Goal: Task Accomplishment & Management: Manage account settings

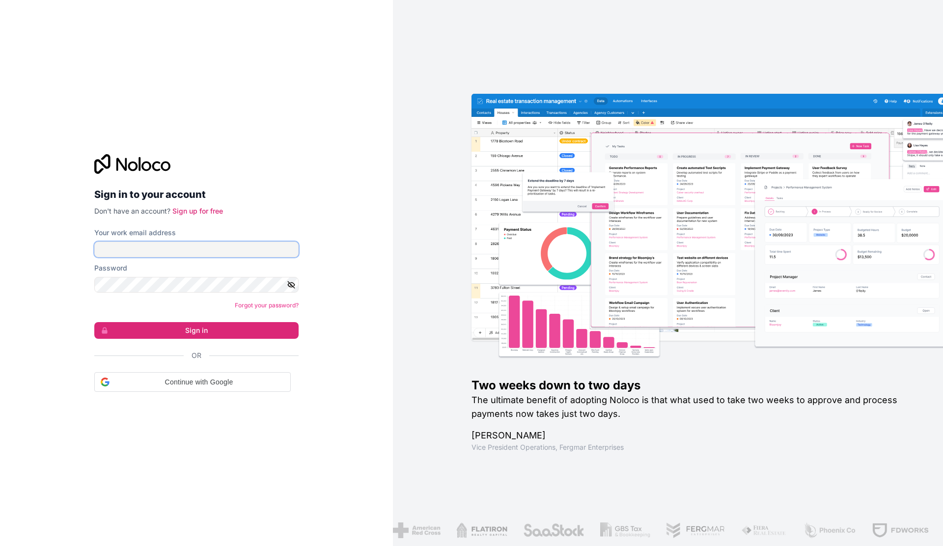
type input "[PERSON_NAME][EMAIL_ADDRESS][DOMAIN_NAME]"
click at [188, 253] on input "[PERSON_NAME][EMAIL_ADDRESS][DOMAIN_NAME]" at bounding box center [196, 250] width 204 height 16
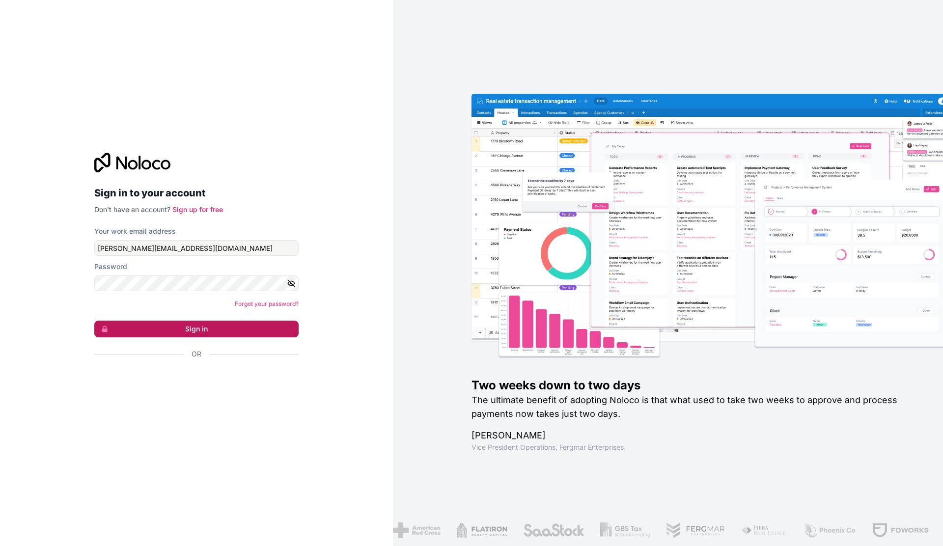
click at [196, 331] on button "Sign in" at bounding box center [196, 329] width 204 height 17
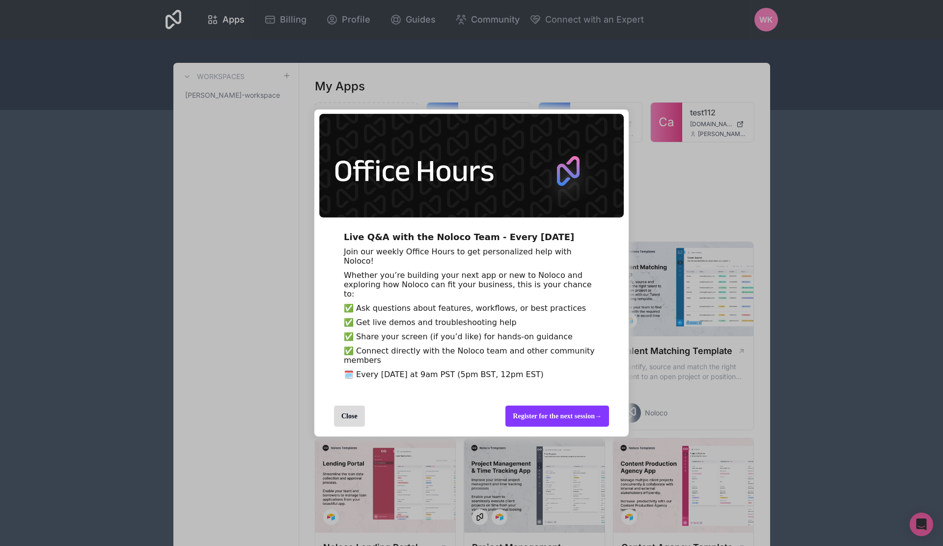
click at [765, 29] on div "Live Q&A with the Noloco Team - Every [DATE] Join our weekly Office Hours to ge…" at bounding box center [471, 273] width 943 height 546
click at [339, 427] on div "Close" at bounding box center [349, 416] width 31 height 21
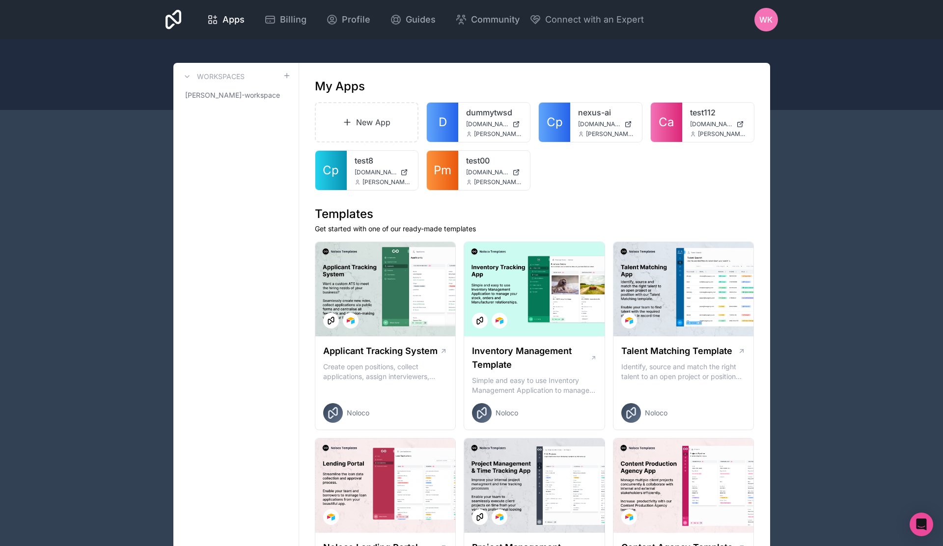
click at [771, 23] on span "WK" at bounding box center [766, 20] width 13 height 12
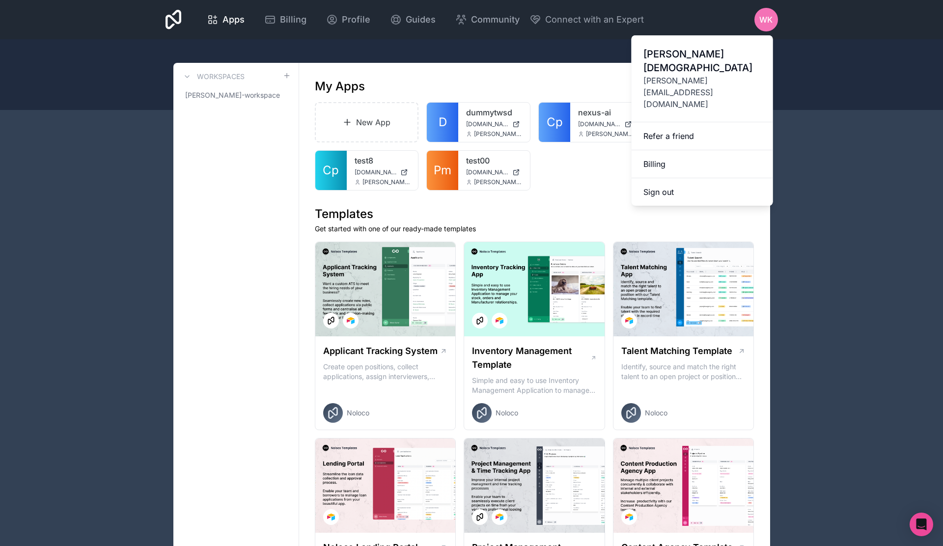
click at [683, 59] on span "[PERSON_NAME]" at bounding box center [703, 61] width 118 height 28
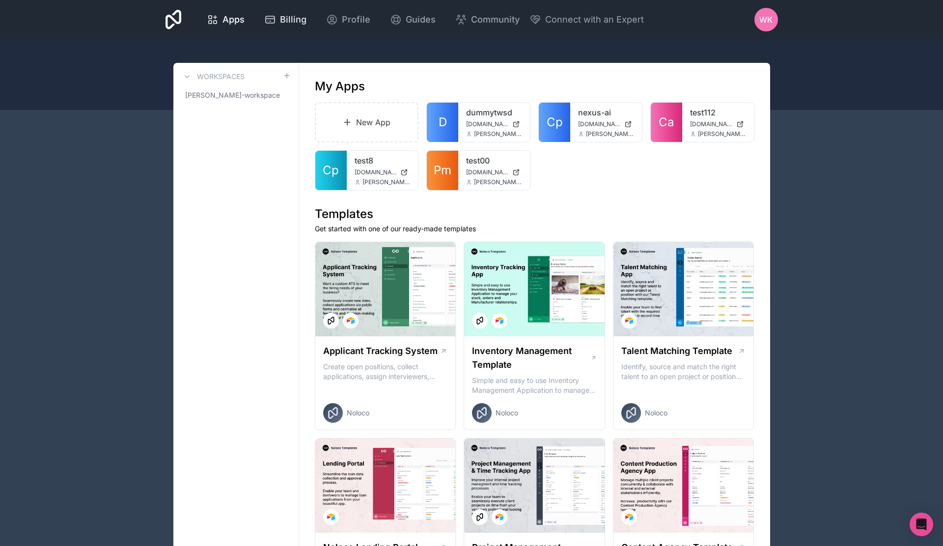
click at [274, 16] on icon at bounding box center [270, 19] width 9 height 7
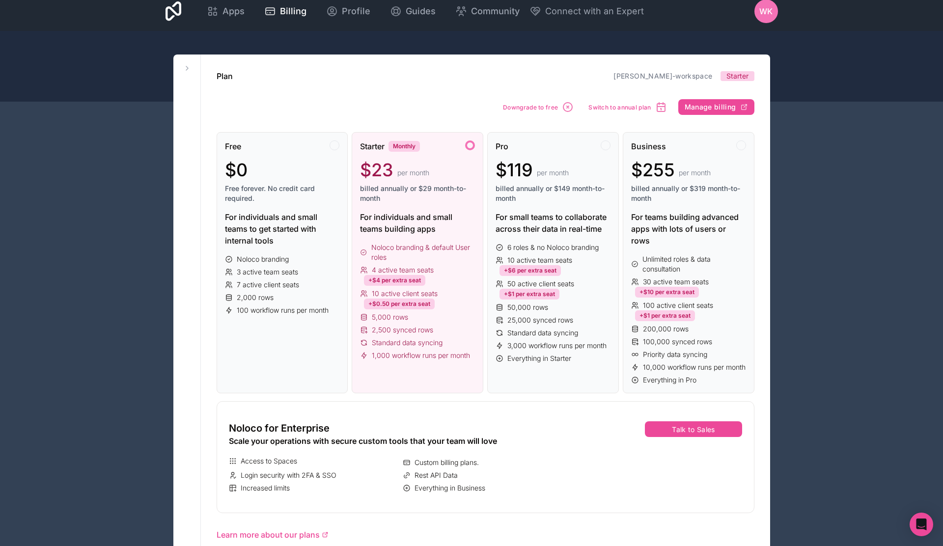
scroll to position [9, 0]
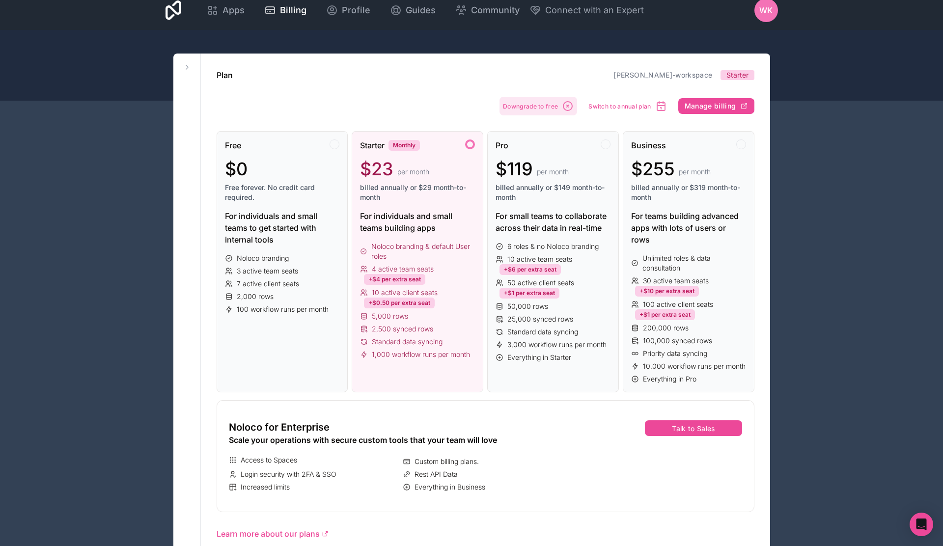
click at [548, 106] on span "Downgrade to free" at bounding box center [530, 106] width 55 height 7
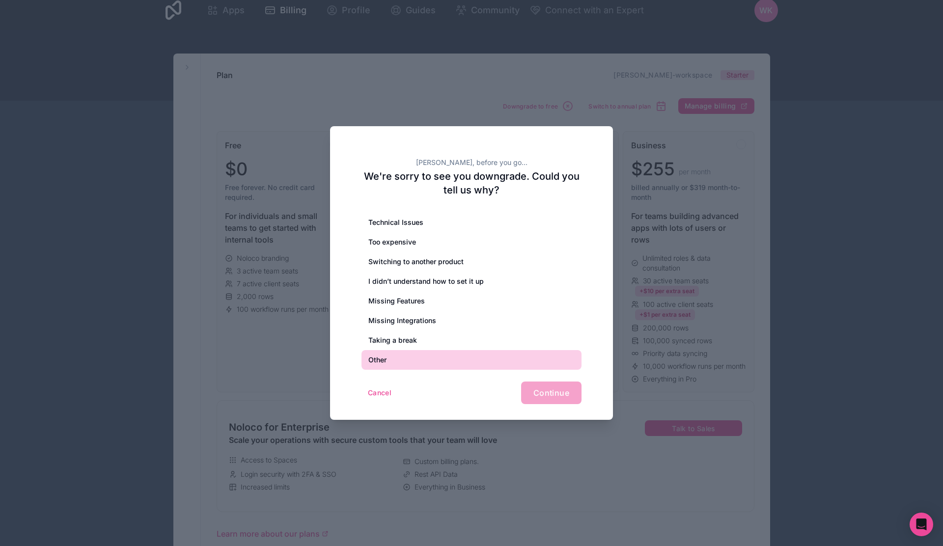
click at [400, 364] on div "Other" at bounding box center [472, 360] width 220 height 20
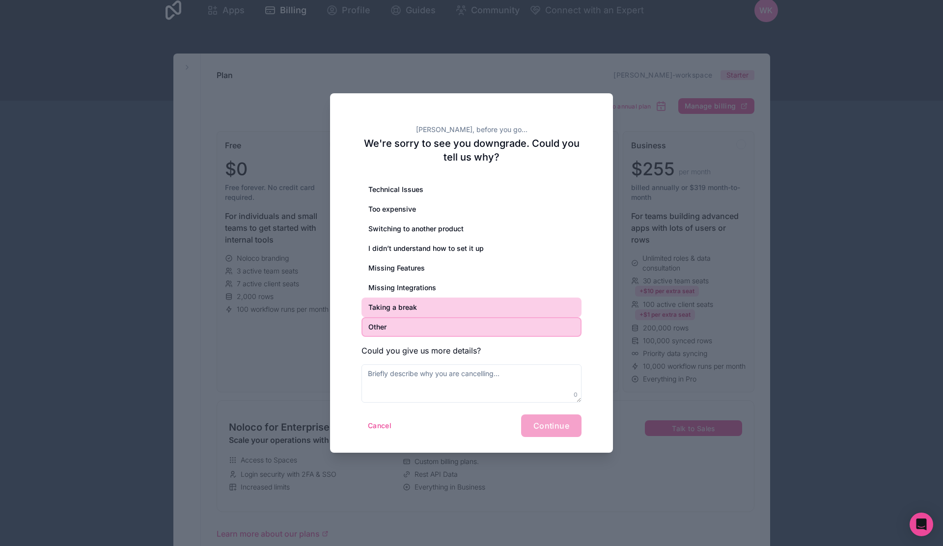
click at [418, 316] on div "Taking a break" at bounding box center [472, 308] width 220 height 20
click at [561, 424] on div "Cancel Continue" at bounding box center [472, 426] width 220 height 23
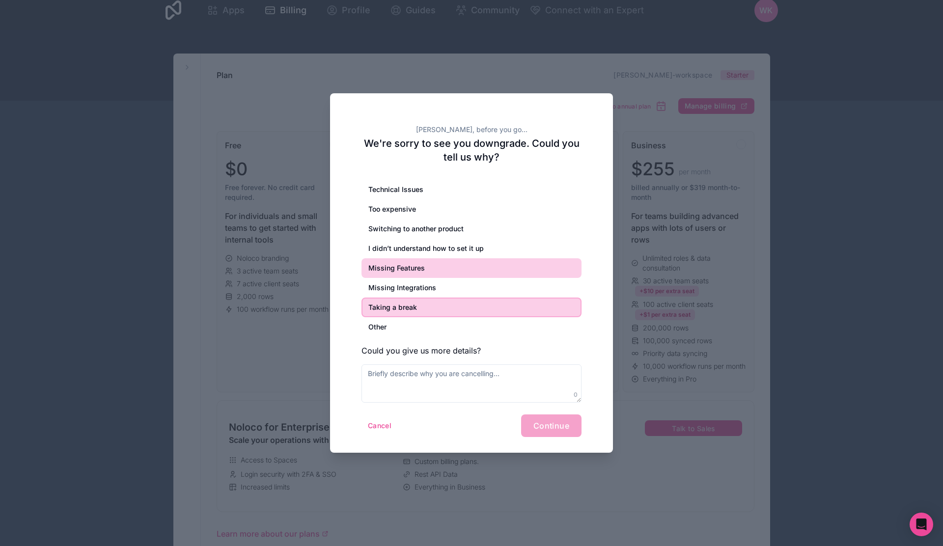
click at [435, 275] on div "Missing Features" at bounding box center [472, 268] width 220 height 20
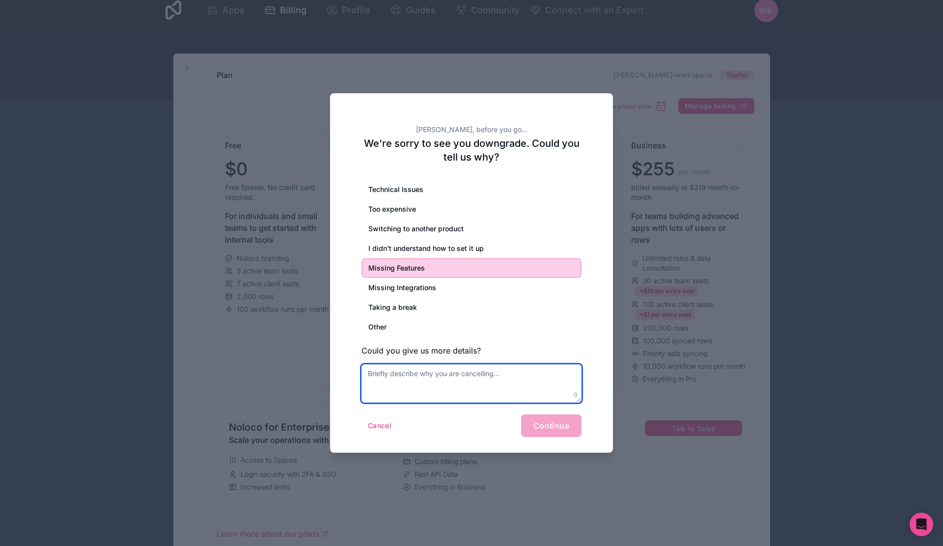
click at [467, 392] on textarea at bounding box center [472, 384] width 220 height 38
type textarea ",[GEOGRAPHIC_DATA]"
click at [563, 421] on div "Cancel Continue" at bounding box center [472, 426] width 220 height 23
click at [462, 388] on textarea ",[GEOGRAPHIC_DATA]" at bounding box center [472, 384] width 220 height 38
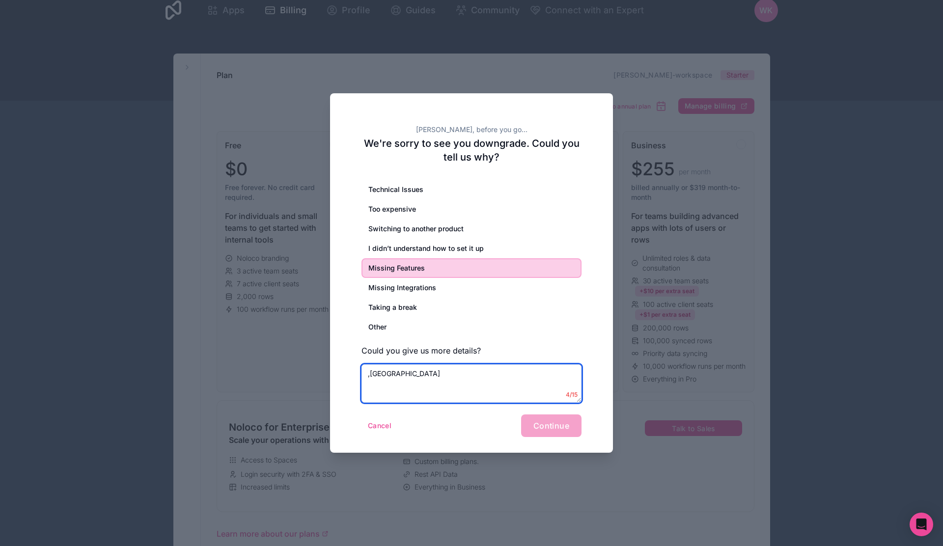
click at [462, 388] on textarea ",[GEOGRAPHIC_DATA]" at bounding box center [472, 384] width 220 height 38
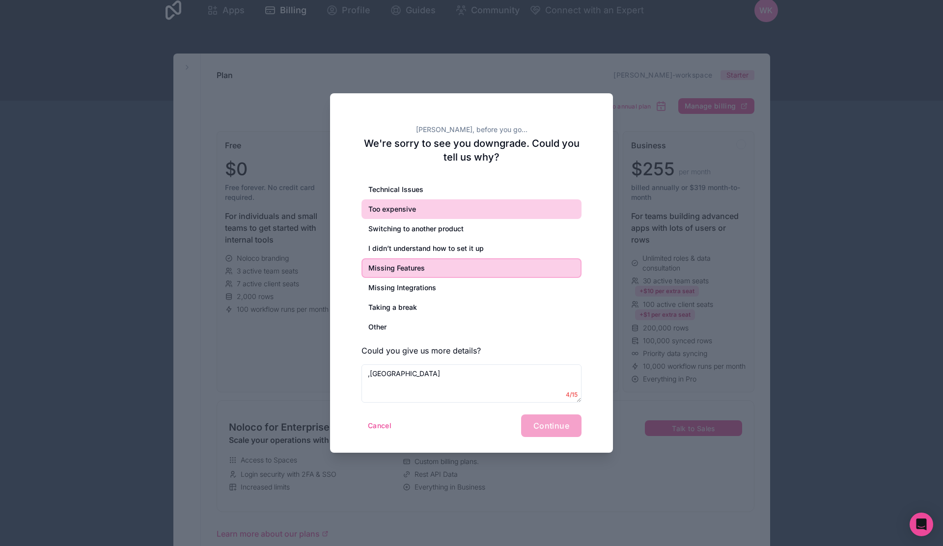
click at [435, 206] on div "Too expensive" at bounding box center [472, 209] width 220 height 20
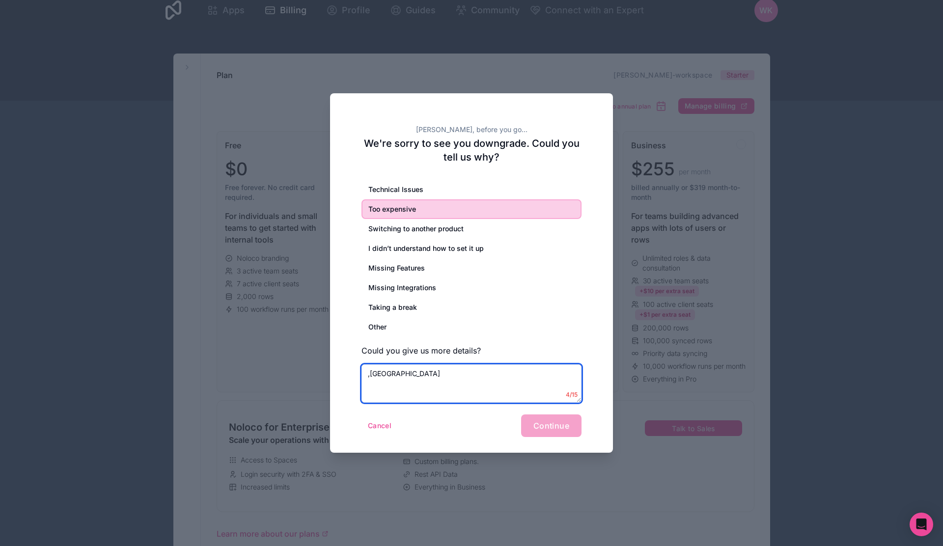
click at [477, 384] on textarea ",[GEOGRAPHIC_DATA]" at bounding box center [472, 384] width 220 height 38
paste textarea "n/a"
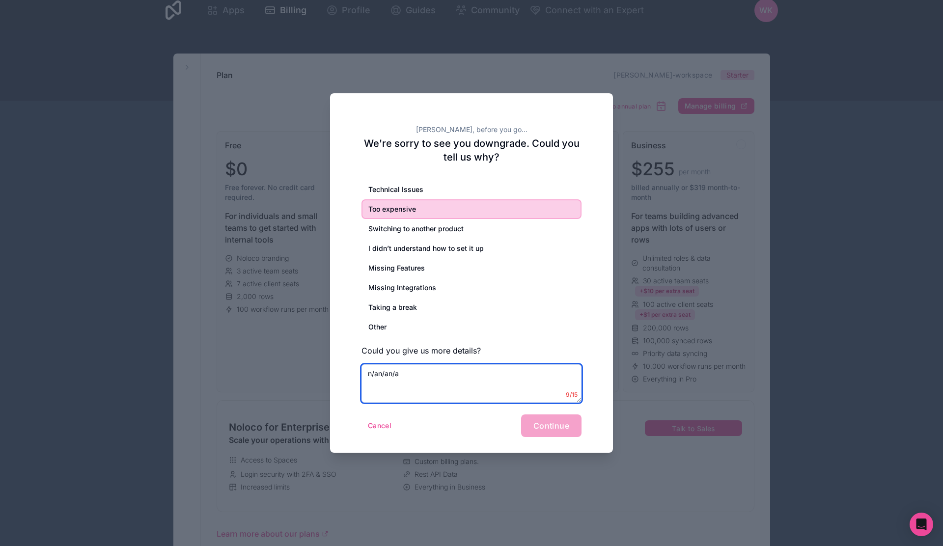
paste textarea "n/a"
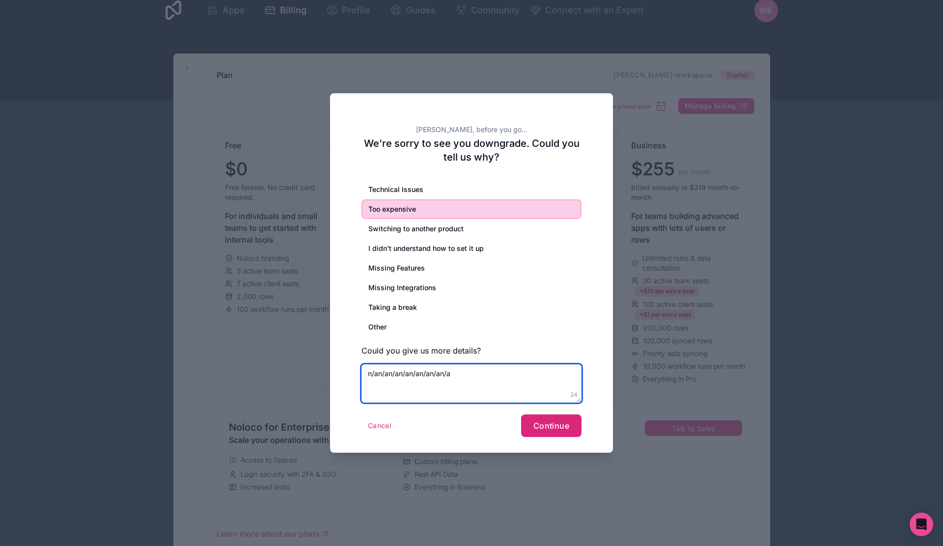
type textarea "n/an/an/an/an/an/an/an/a"
click at [547, 420] on button "Continue" at bounding box center [551, 426] width 60 height 23
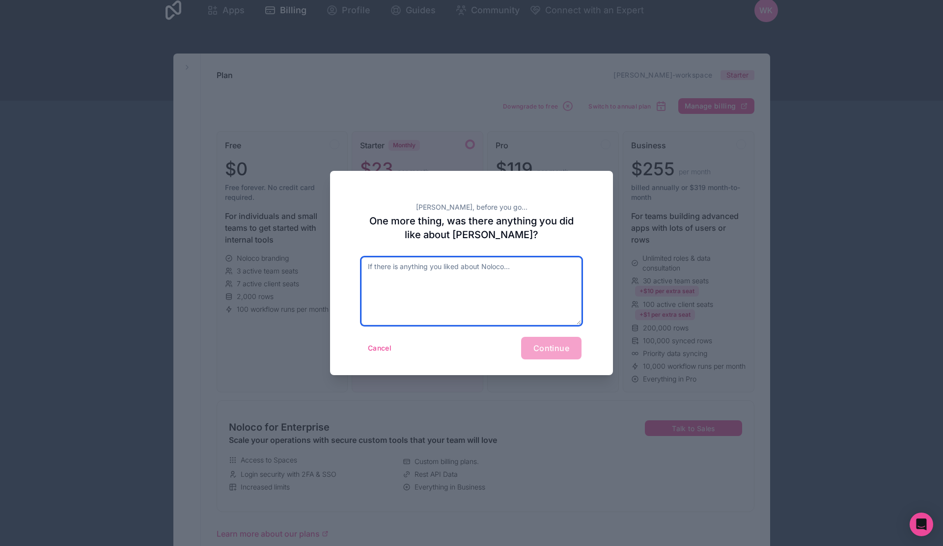
click at [518, 314] on textarea at bounding box center [472, 291] width 220 height 68
paste textarea "n/a"
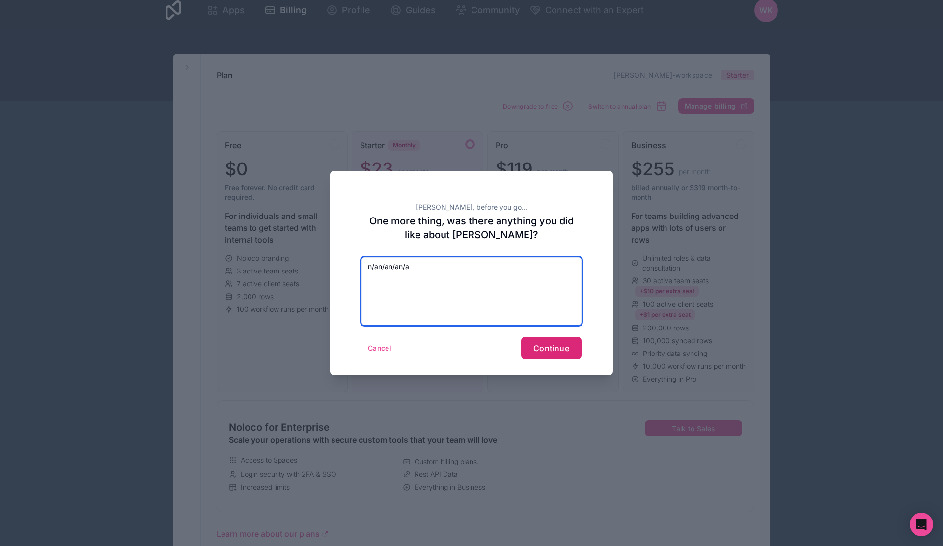
type textarea "n/an/an/an/a"
click at [553, 352] on span "Continue" at bounding box center [552, 348] width 36 height 10
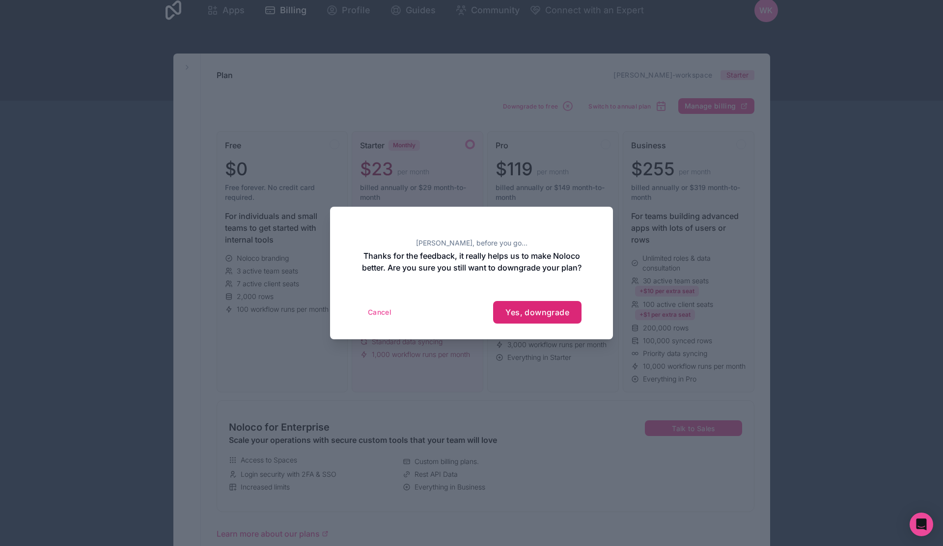
click at [557, 317] on span "Yes, downgrade" at bounding box center [538, 313] width 64 height 10
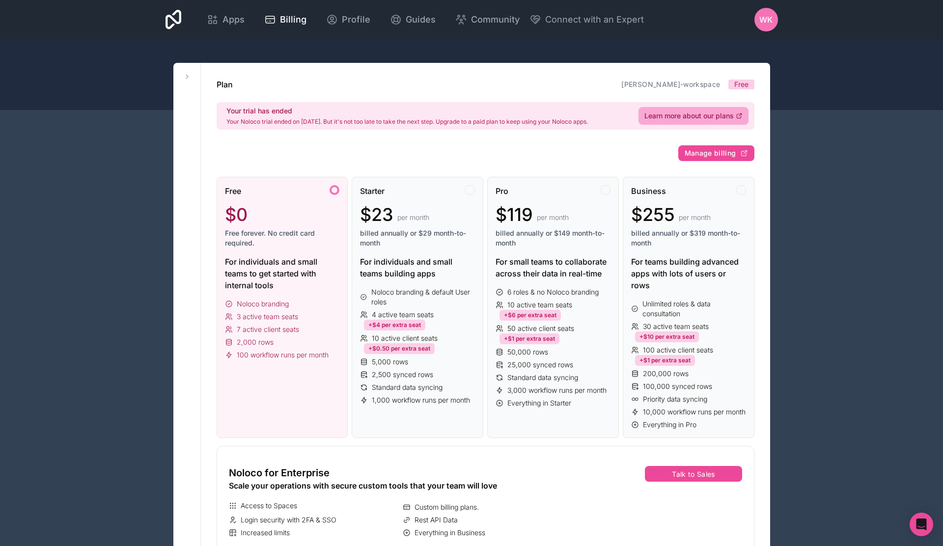
click at [766, 28] on div "WK" at bounding box center [767, 20] width 24 height 24
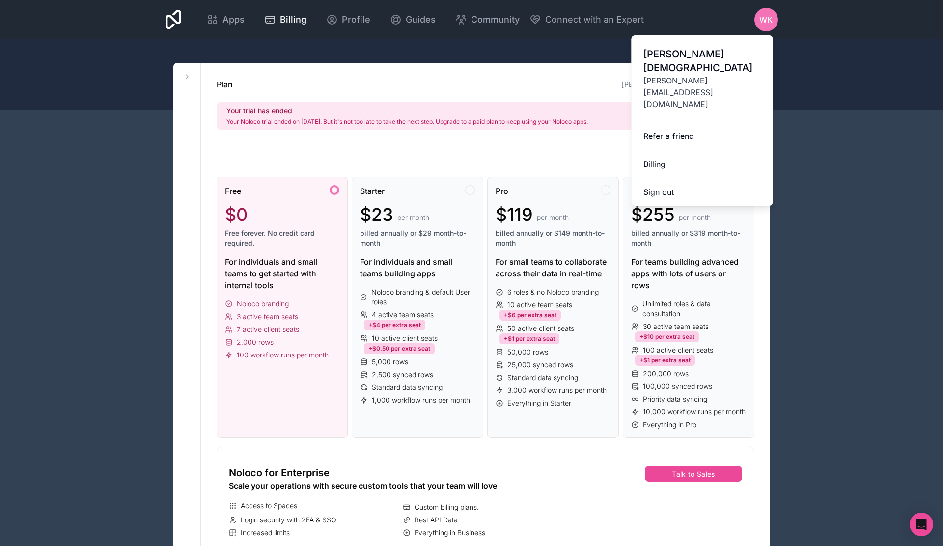
click at [574, 104] on div "Your trial has ended Your Noloco trial ended on [DATE]. But it's not too late t…" at bounding box center [486, 116] width 538 height 28
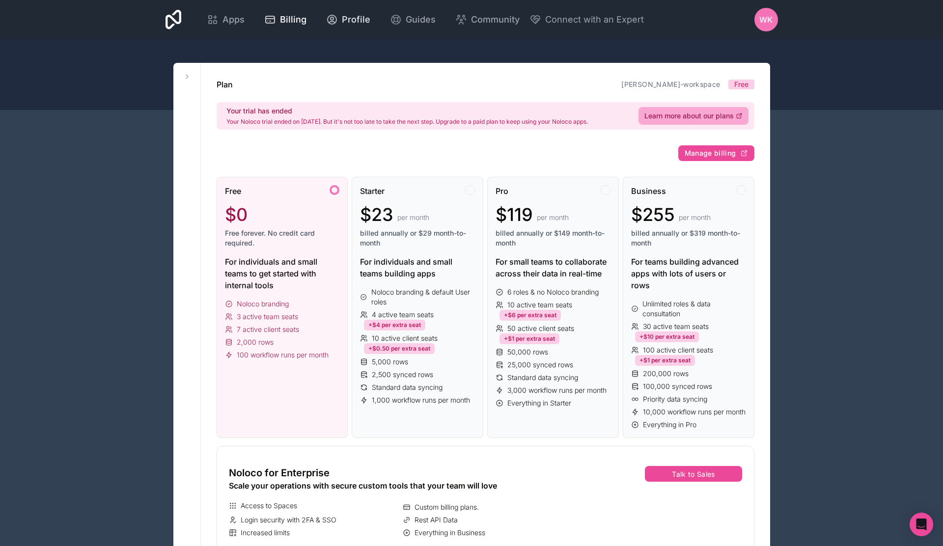
click at [352, 23] on span "Profile" at bounding box center [356, 20] width 28 height 14
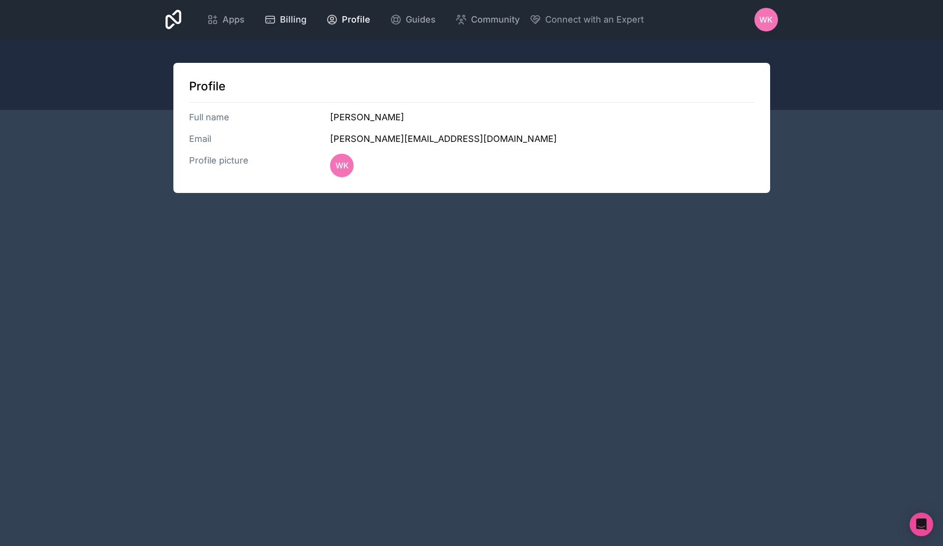
click at [278, 24] on div "Billing" at bounding box center [285, 20] width 42 height 14
